Goal: Task Accomplishment & Management: Complete application form

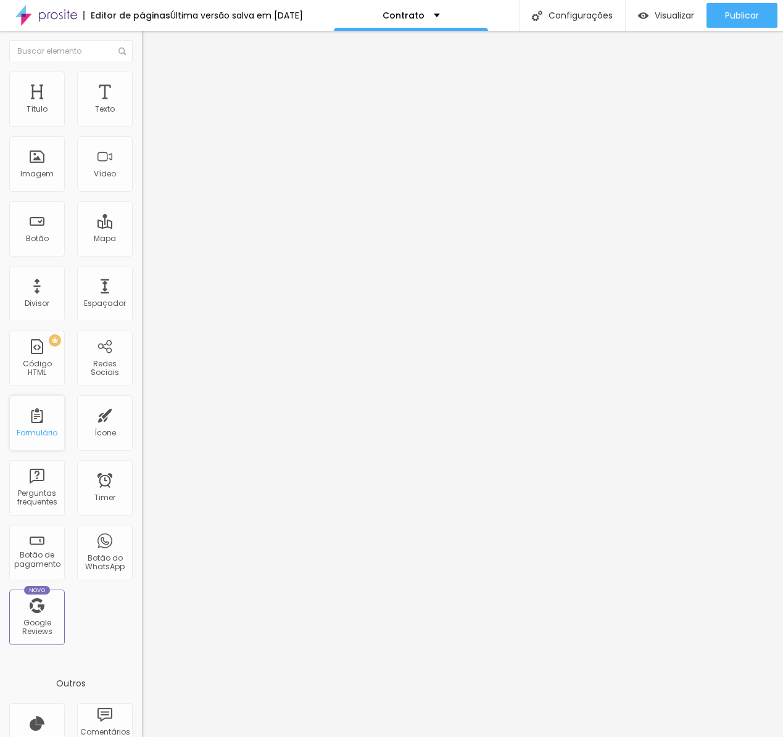
click at [40, 422] on div "Formulário" at bounding box center [37, 423] width 56 height 56
click at [38, 421] on div "Formulário" at bounding box center [37, 423] width 56 height 56
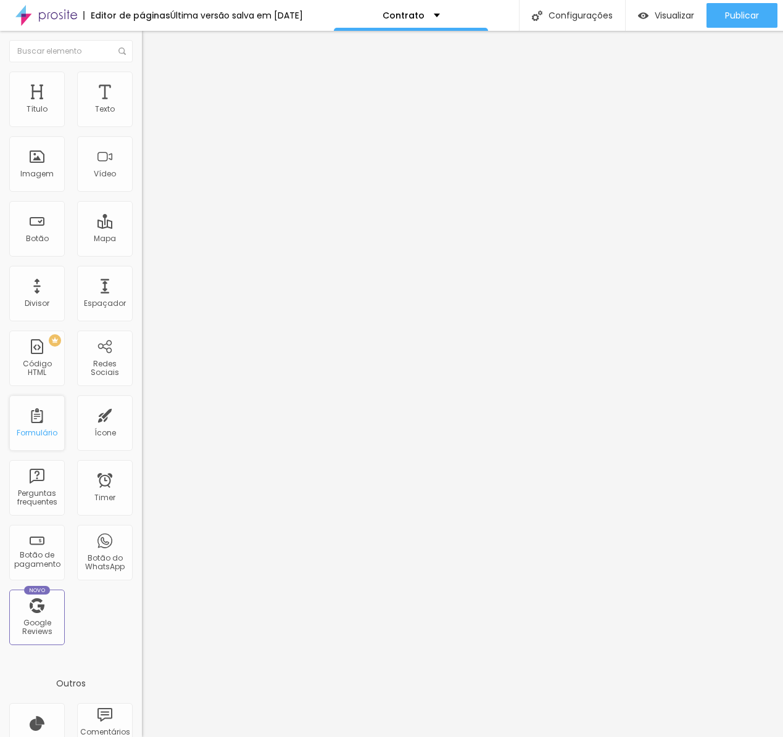
click at [38, 421] on div "Formulário" at bounding box center [37, 423] width 56 height 56
click at [150, 120] on div "DADOS CASAMENTO" at bounding box center [213, 114] width 126 height 11
click at [142, 124] on span at bounding box center [145, 129] width 7 height 10
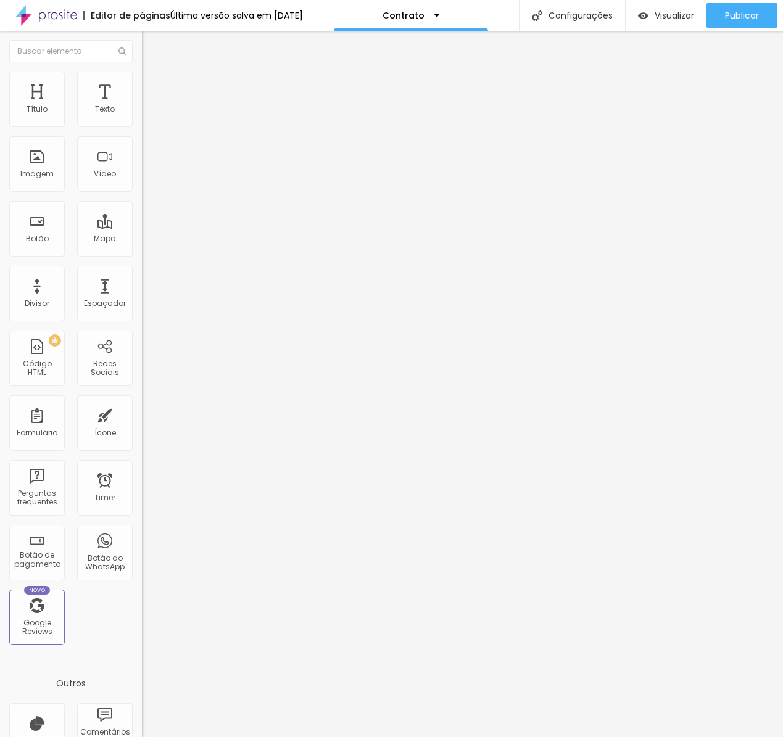
scroll to position [910, 0]
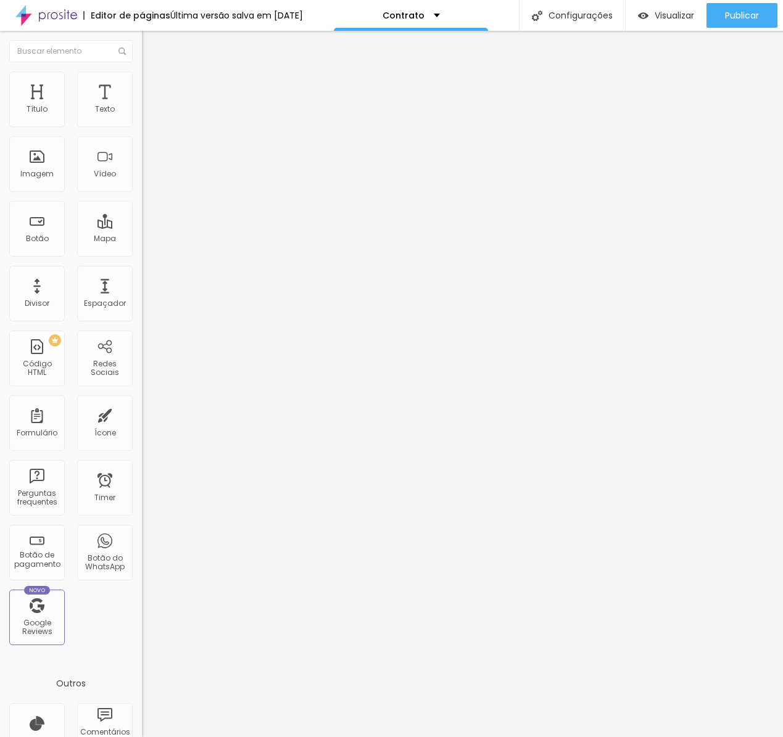
drag, startPoint x: 252, startPoint y: 503, endPoint x: 202, endPoint y: 502, distance: 50.6
type input "Celular"
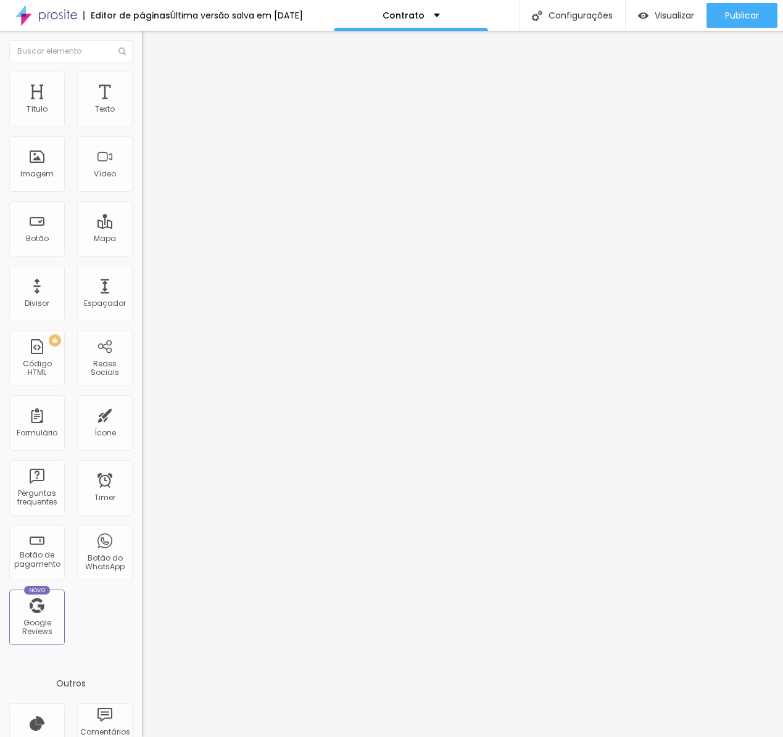
scroll to position [968, 0]
type input "(DDD) 9 XXXX-XXXX"
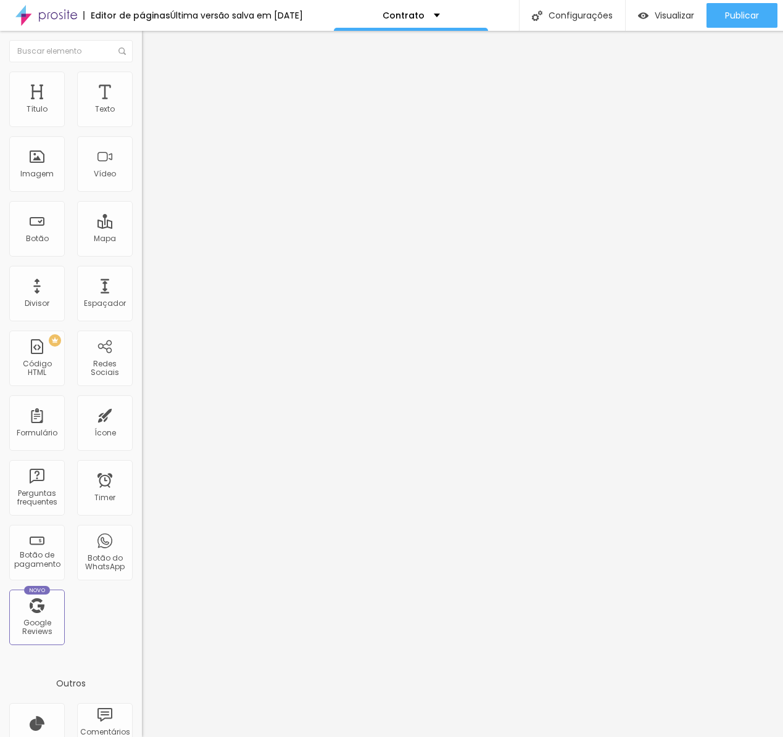
click at [142, 125] on img at bounding box center [145, 128] width 7 height 7
drag, startPoint x: 183, startPoint y: 415, endPoint x: 181, endPoint y: 367, distance: 48.2
drag, startPoint x: 184, startPoint y: 415, endPoint x: 181, endPoint y: 337, distance: 78.4
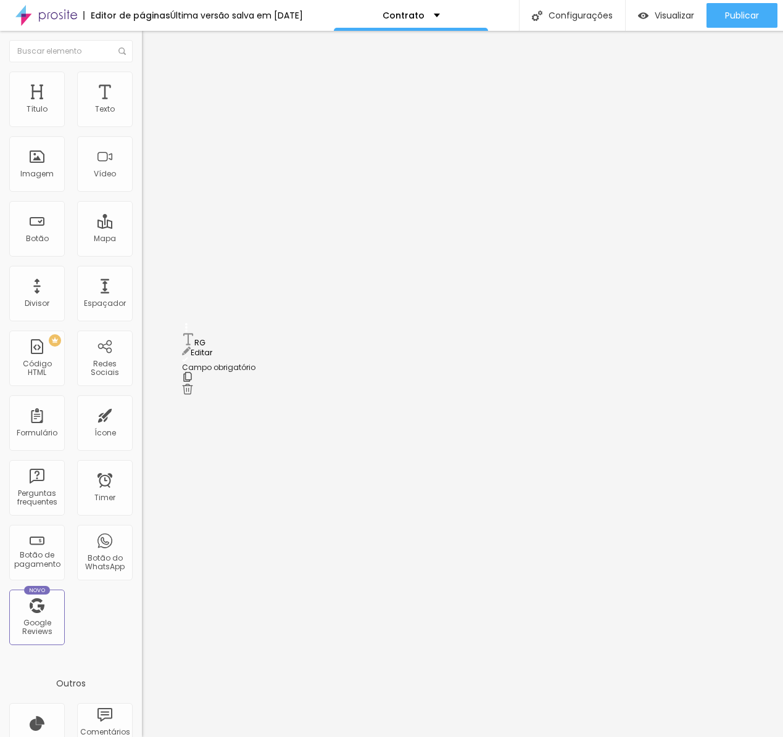
drag, startPoint x: 184, startPoint y: 457, endPoint x: 186, endPoint y: 378, distance: 79.0
drag, startPoint x: 185, startPoint y: 497, endPoint x: 184, endPoint y: 416, distance: 80.2
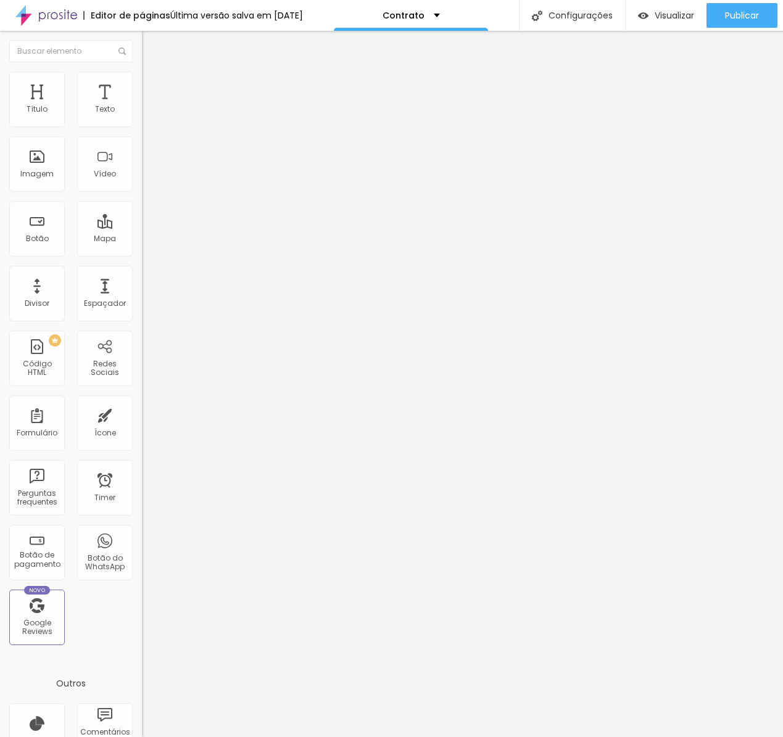
scroll to position [20, 0]
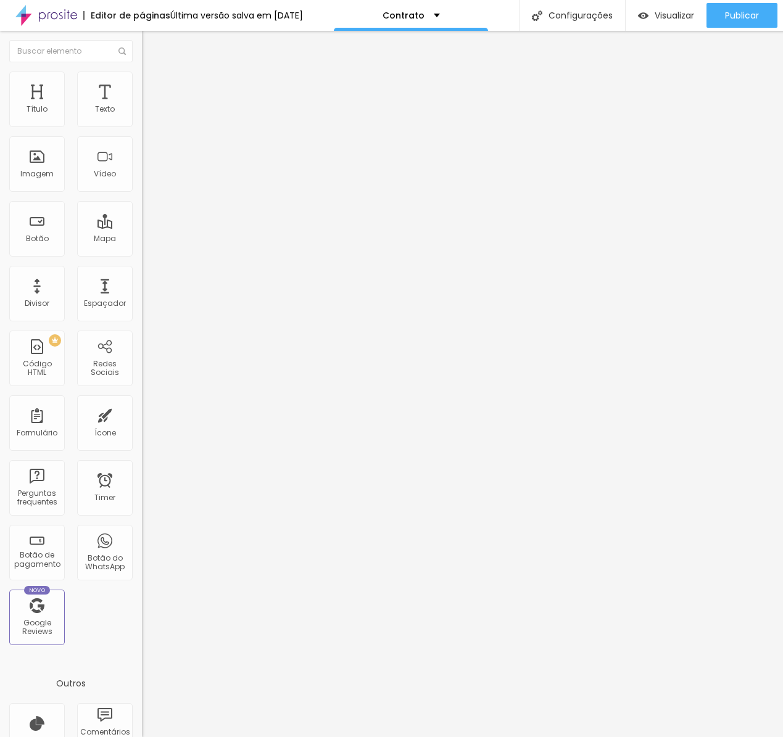
type input "Se parcelado, entrada:"
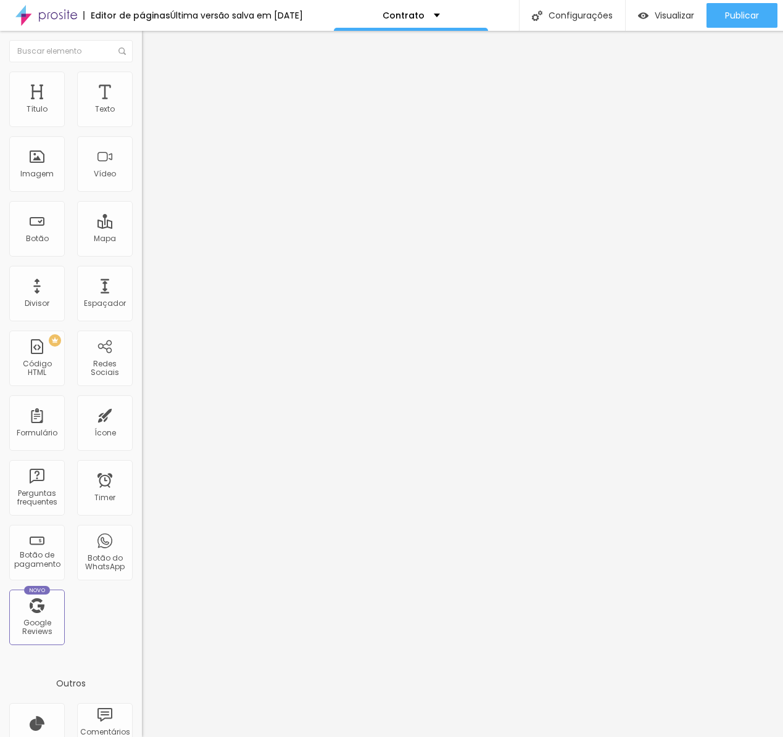
type input "Se parcelado, parcelas:"
drag, startPoint x: 270, startPoint y: 485, endPoint x: 286, endPoint y: 505, distance: 25.9
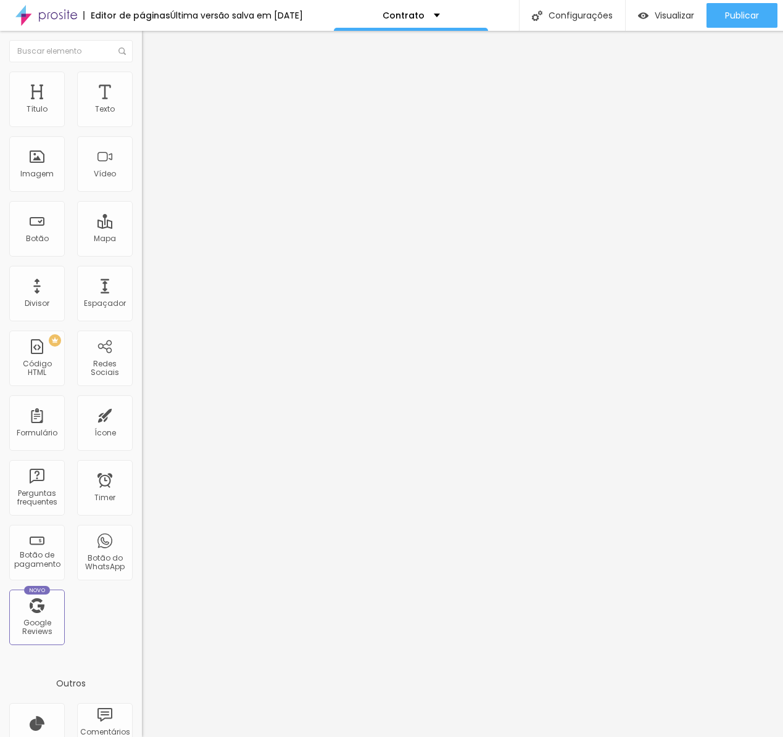
type input "Se parcelado, vencimento:"
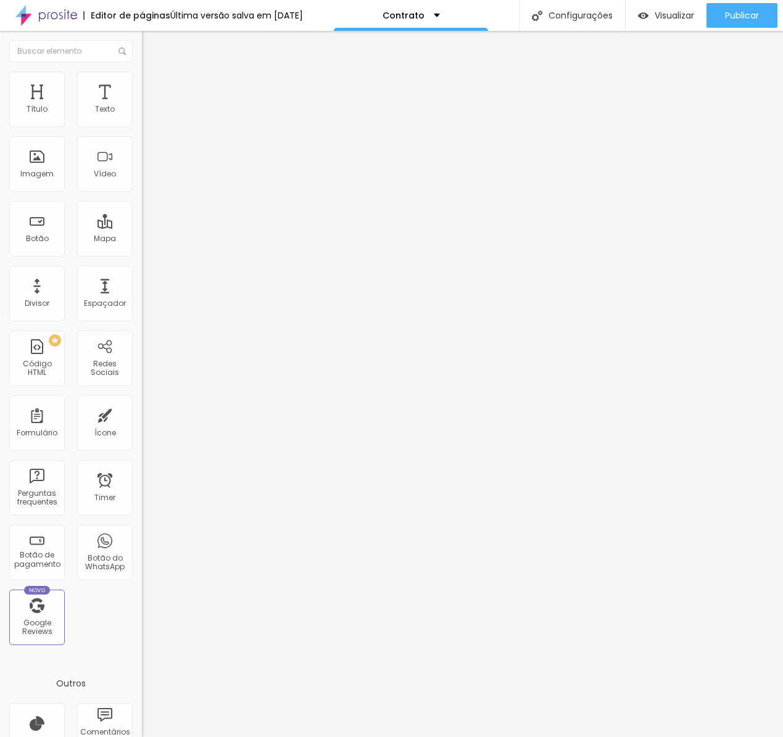
type input "Assessoria/Cerimonial:"
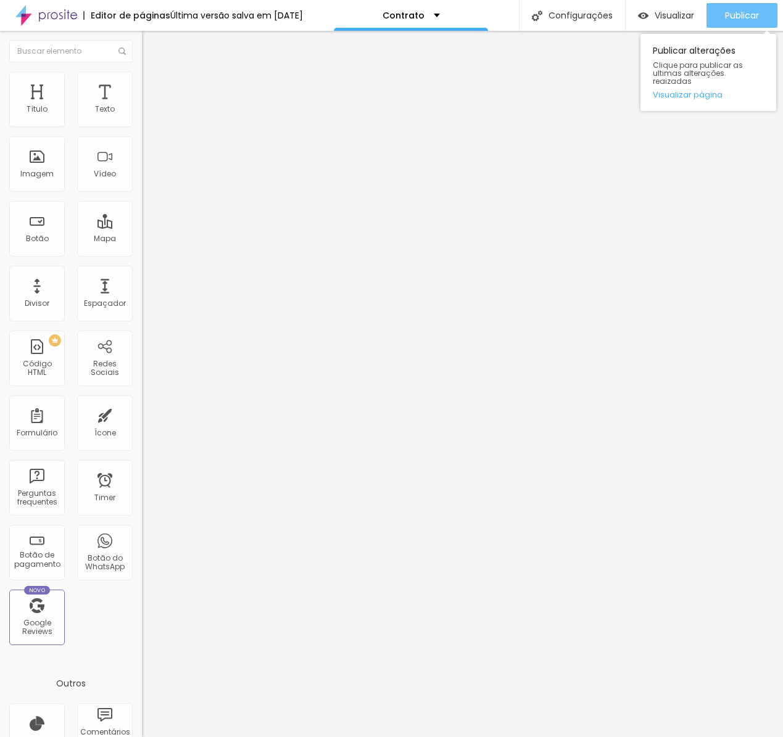
click at [751, 18] on span "Publicar" at bounding box center [742, 15] width 34 height 10
